Goal: Information Seeking & Learning: Learn about a topic

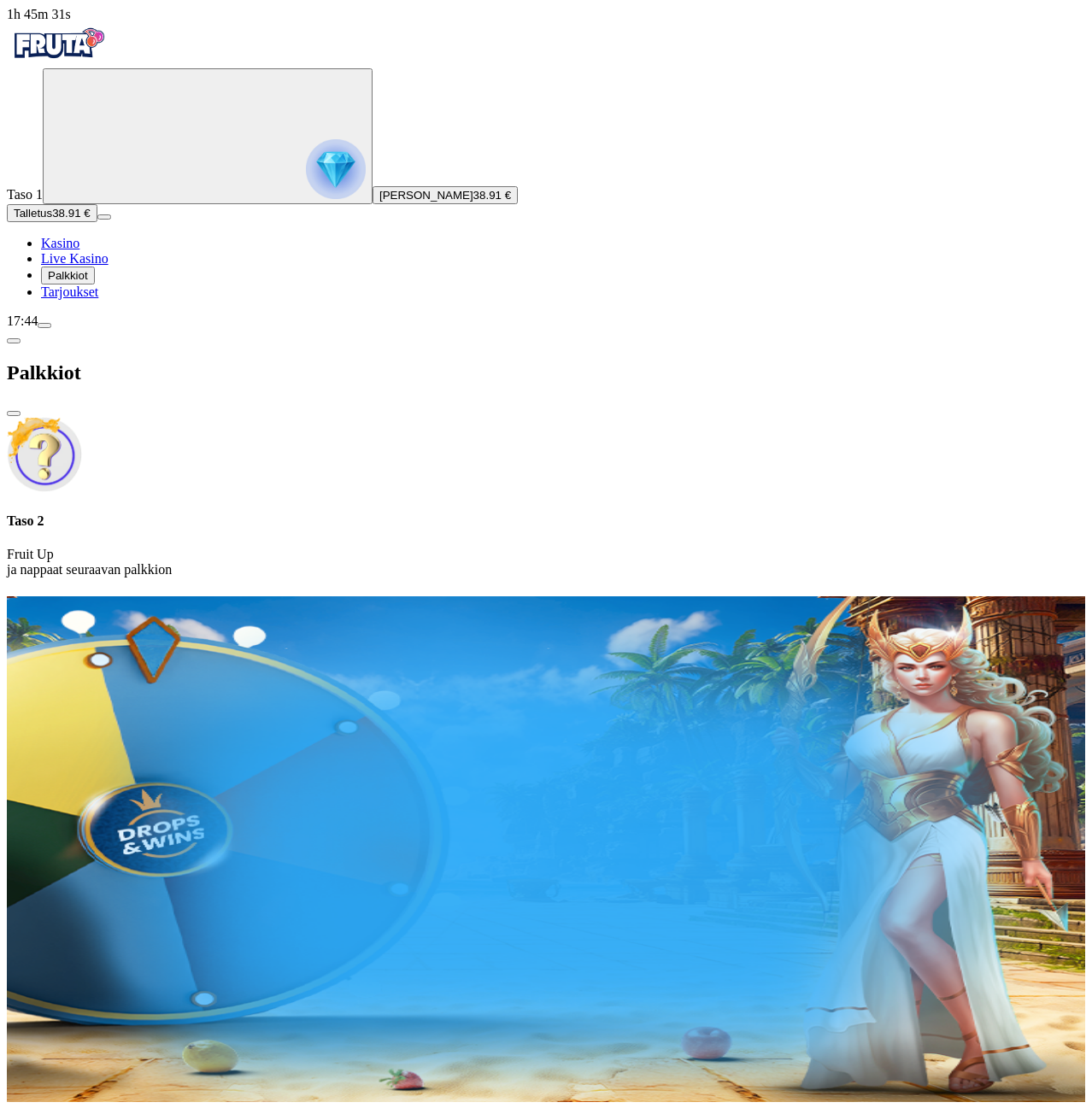
click at [14, 413] on span "close icon" at bounding box center [14, 413] width 0 height 0
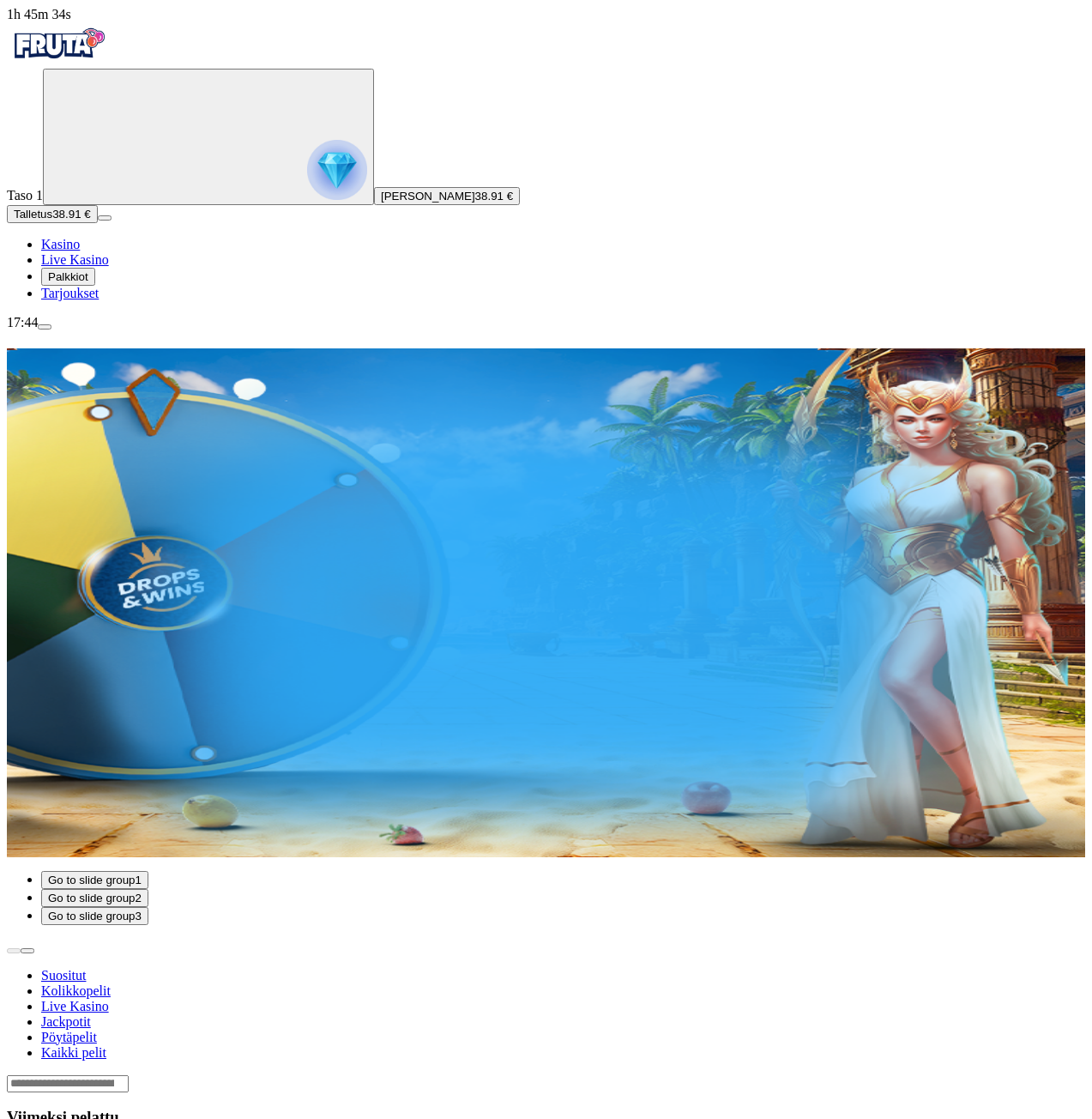
click at [99, 301] on span "Tarjoukset" at bounding box center [70, 293] width 58 height 15
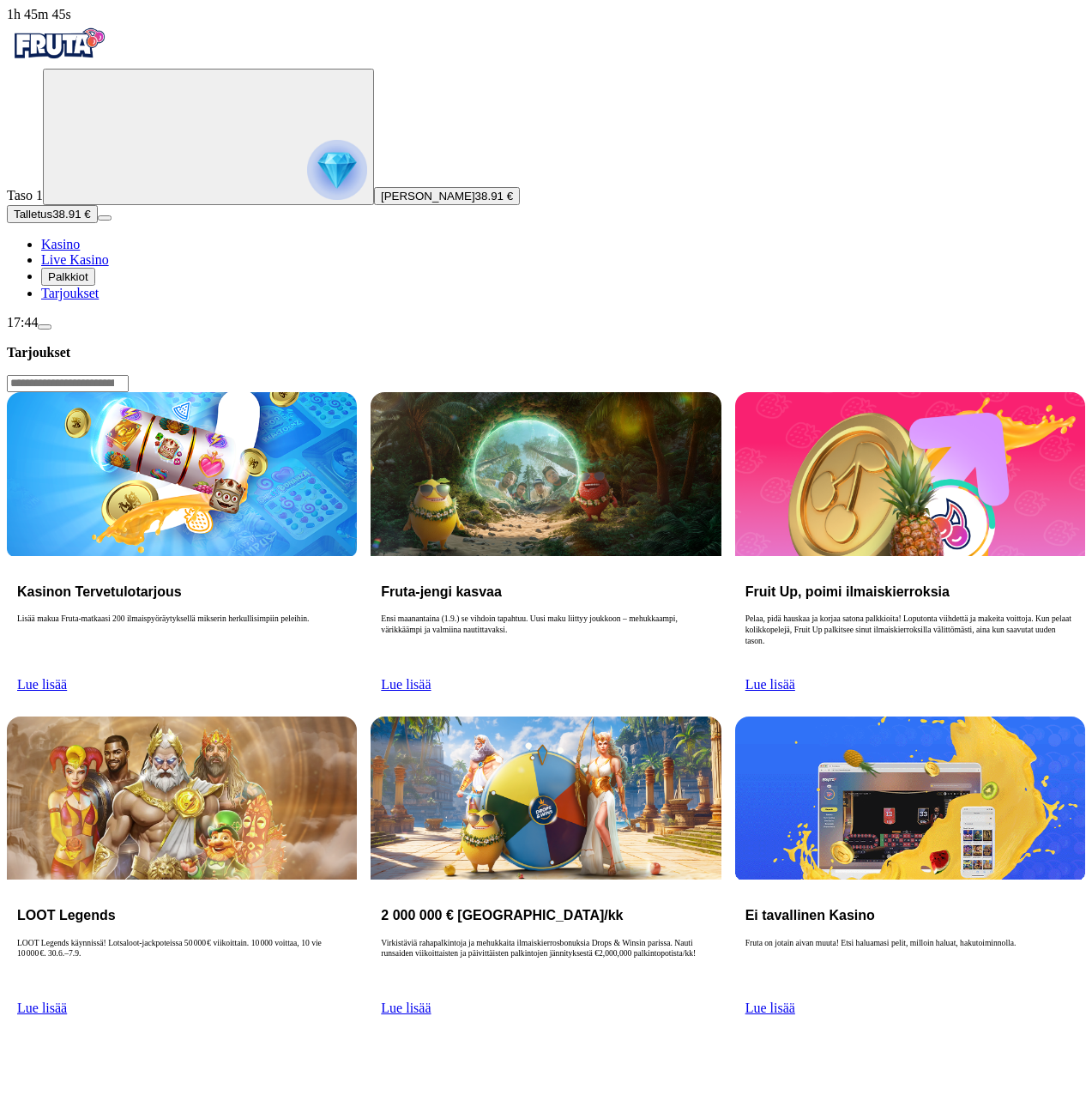
click at [67, 677] on span "Lue lisää" at bounding box center [42, 684] width 50 height 15
click at [67, 677] on link "Lue lisää" at bounding box center [42, 684] width 50 height 15
click at [67, 677] on span "Lue lisää" at bounding box center [42, 684] width 50 height 15
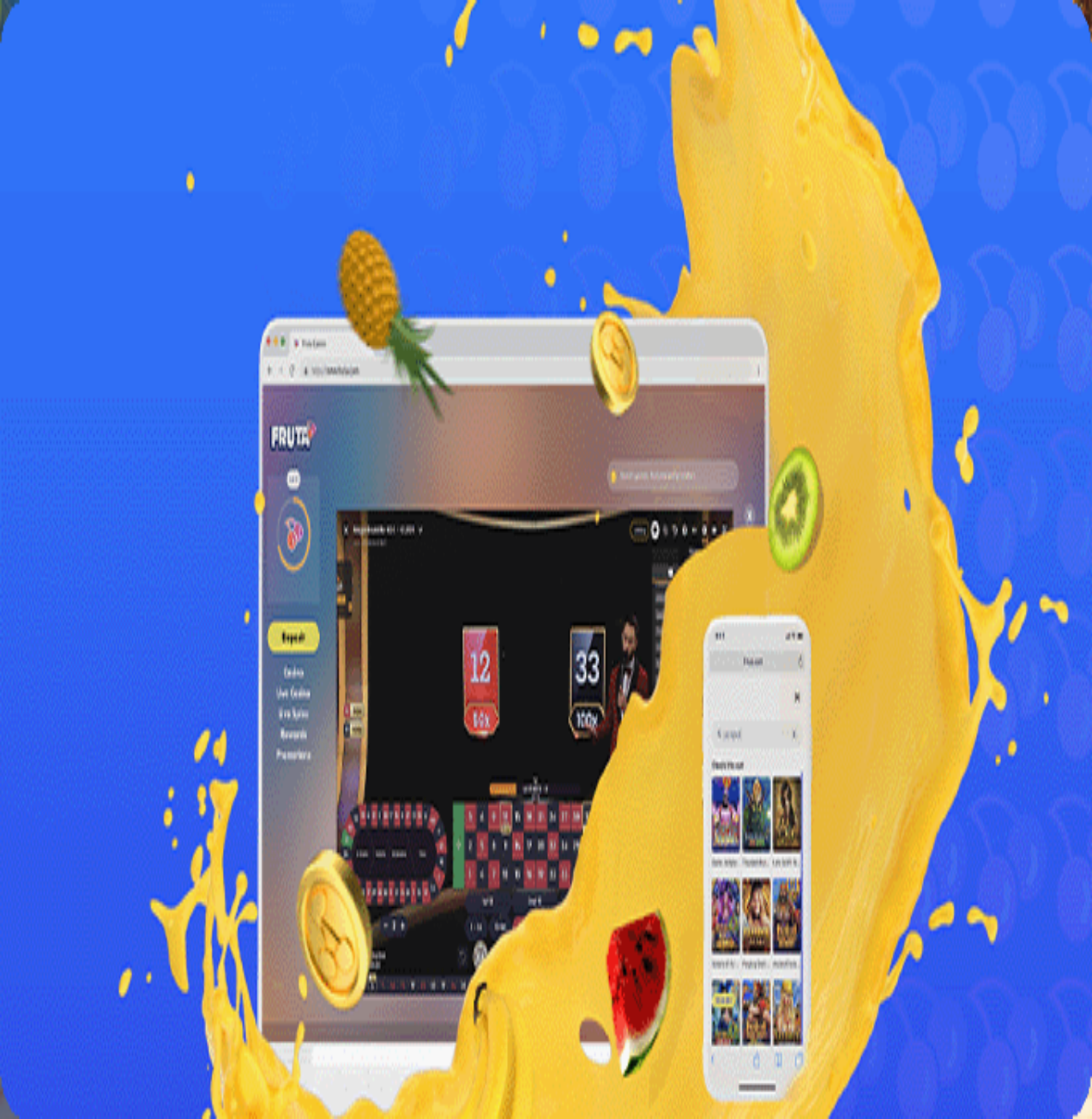
click at [57, 480] on link "Lue lisää" at bounding box center [32, 487] width 50 height 15
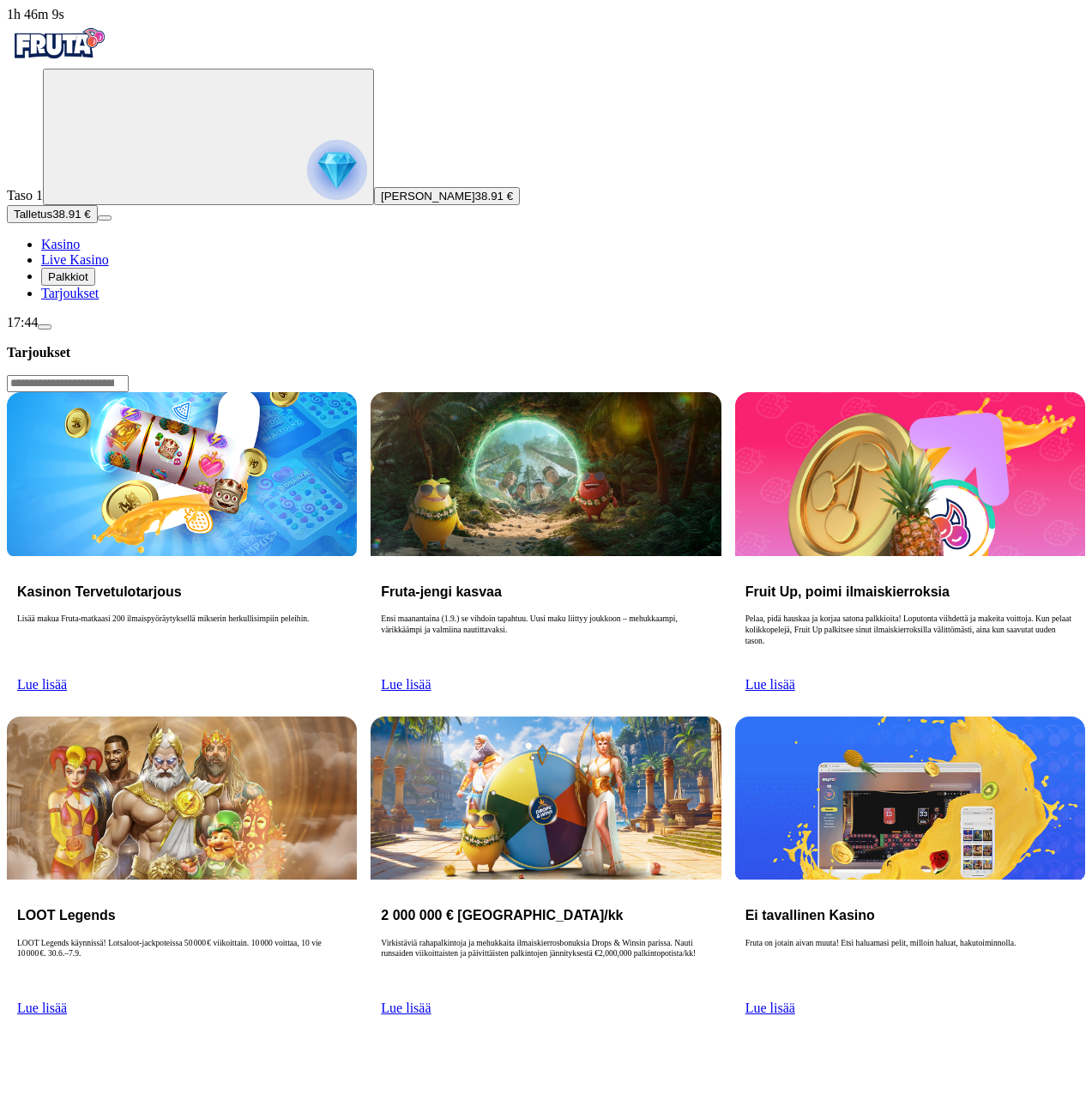
click at [67, 677] on link "Lue lisää" at bounding box center [42, 684] width 50 height 15
click at [795, 677] on span "Lue lisää" at bounding box center [770, 684] width 50 height 15
